Goal: Information Seeking & Learning: Find specific page/section

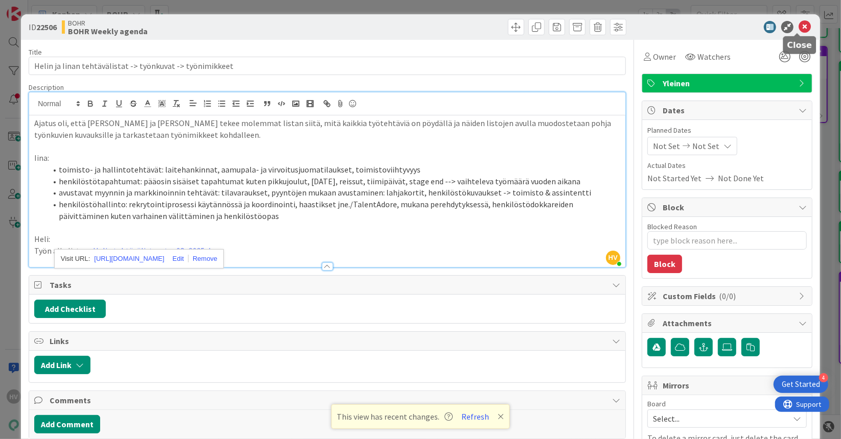
click at [801, 22] on icon at bounding box center [804, 27] width 12 height 12
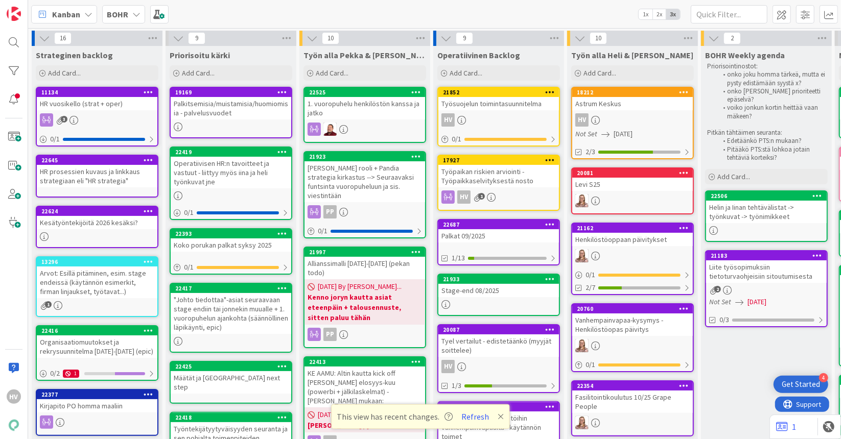
scroll to position [284, 0]
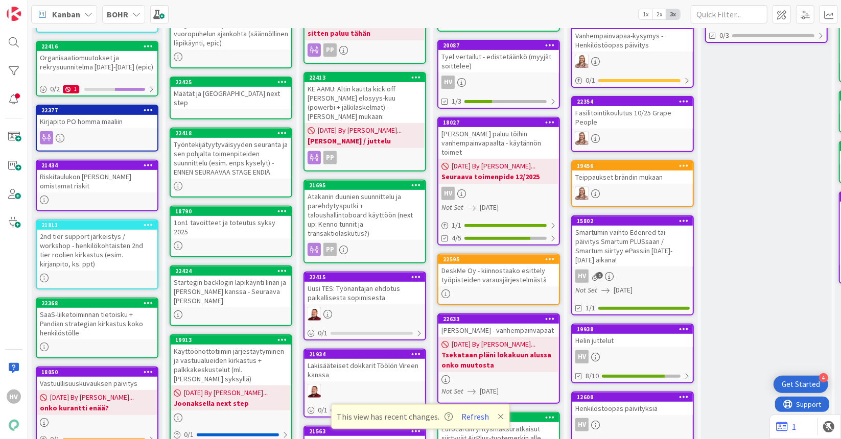
click at [622, 231] on div "Smartumin vaihto Edenred tai päivitys Smartum PLUSsaan / Smartum siirtyy ePassi…" at bounding box center [632, 246] width 121 height 41
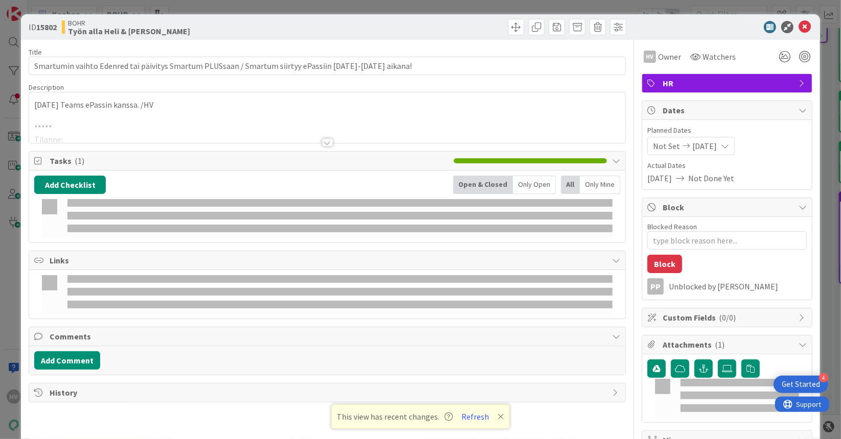
type textarea "x"
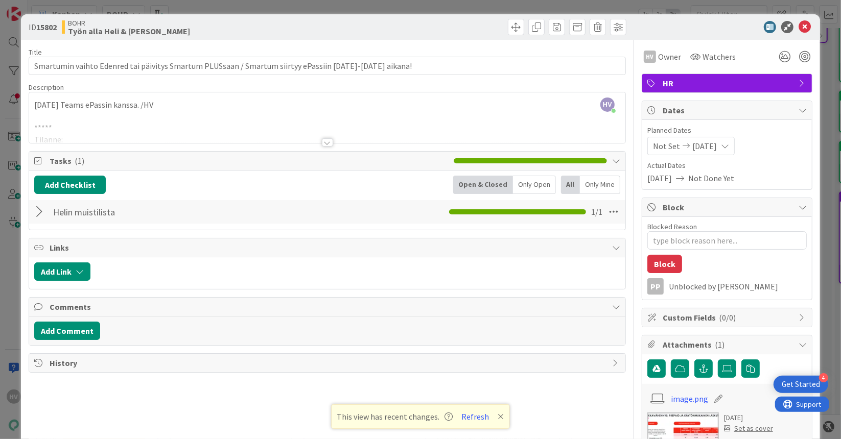
click at [323, 139] on div at bounding box center [327, 142] width 11 height 8
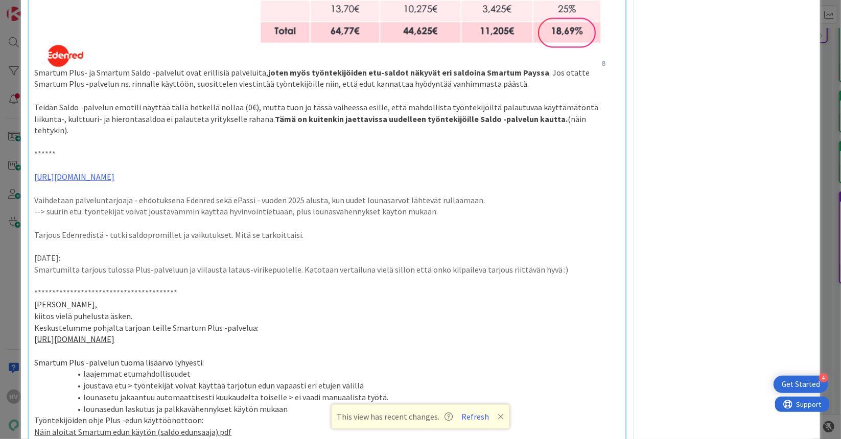
scroll to position [724, 0]
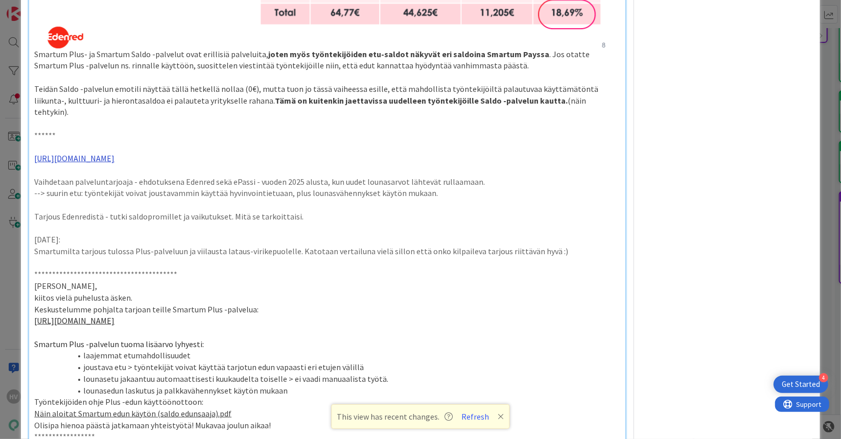
click at [114, 153] on link "[URL][DOMAIN_NAME]" at bounding box center [74, 158] width 80 height 10
click at [235, 163] on link "[URL][DOMAIN_NAME]" at bounding box center [200, 162] width 70 height 13
